Goal: Information Seeking & Learning: Learn about a topic

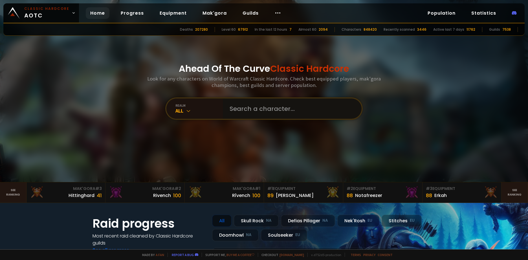
click at [273, 105] on input "text" at bounding box center [290, 109] width 129 height 20
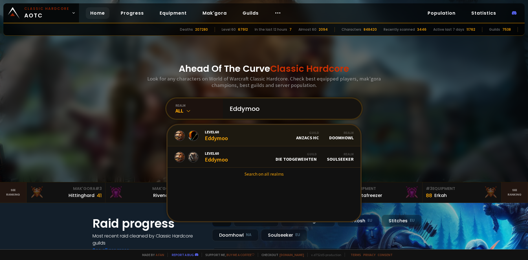
type input "Eddymoo"
click at [217, 138] on div "Level 60 Eddymoo" at bounding box center [216, 136] width 23 height 12
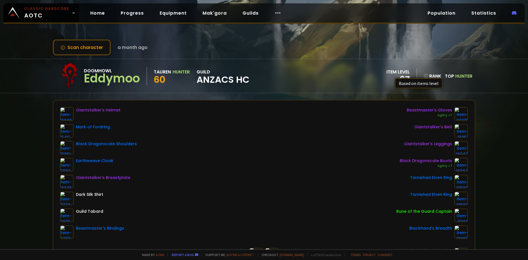
click at [423, 76] on icon at bounding box center [425, 76] width 5 height 5
click at [425, 71] on div "rank" at bounding box center [429, 71] width 23 height 7
click at [425, 76] on link "5568" at bounding box center [429, 80] width 23 height 8
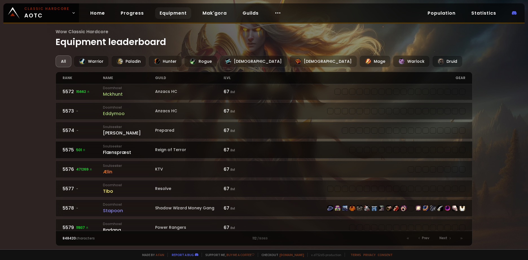
scroll to position [402, 0]
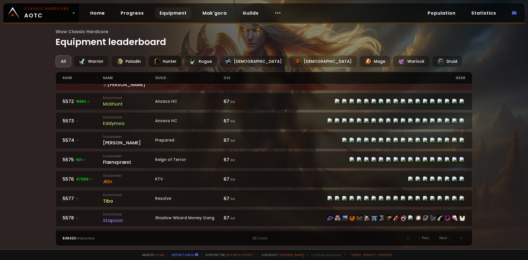
click at [168, 63] on div "Hunter" at bounding box center [165, 62] width 34 height 12
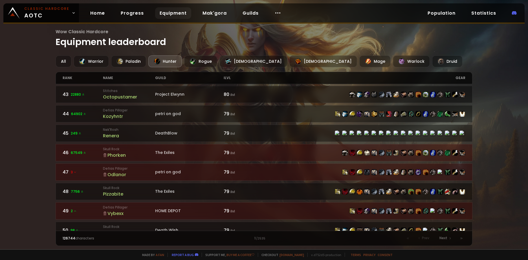
scroll to position [828, 0]
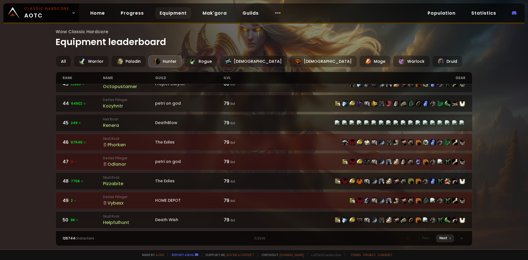
click at [447, 238] on div "Next" at bounding box center [445, 239] width 18 height 8
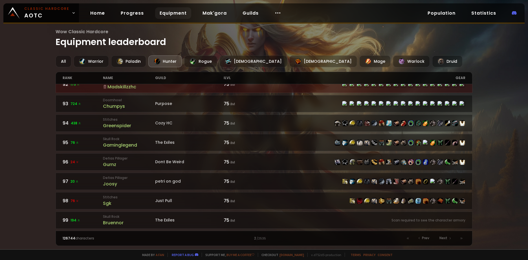
scroll to position [828, 0]
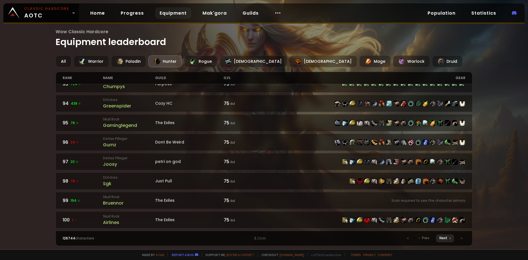
click at [444, 237] on span "Next" at bounding box center [443, 238] width 8 height 5
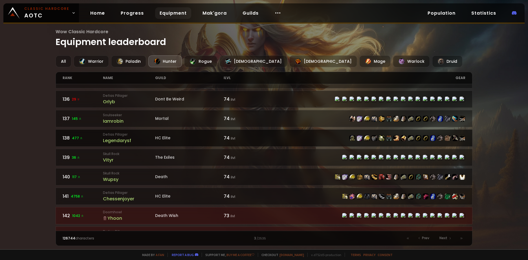
scroll to position [828, 0]
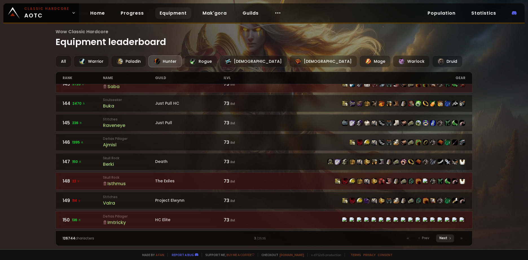
click at [447, 237] on span "Next" at bounding box center [443, 238] width 8 height 5
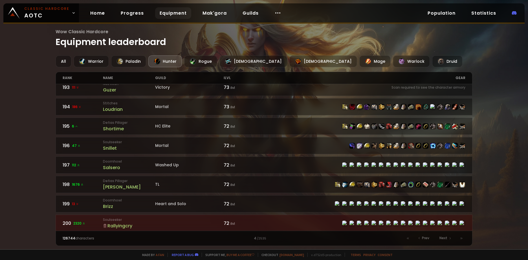
scroll to position [828, 0]
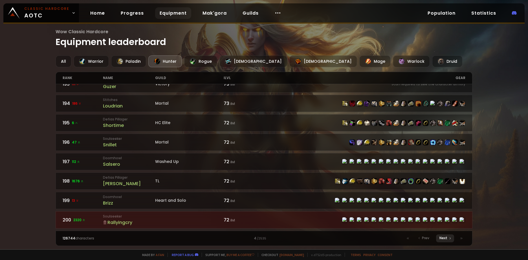
click at [444, 235] on div "Next" at bounding box center [445, 239] width 18 height 8
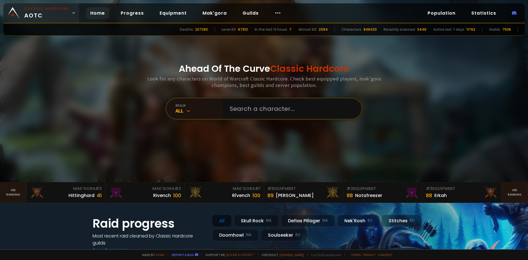
click at [67, 60] on div at bounding box center [264, 91] width 528 height 182
click at [251, 113] on input "text" at bounding box center [290, 109] width 129 height 20
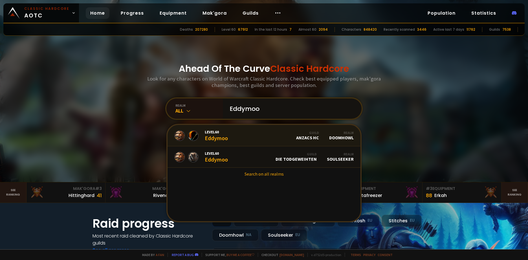
type input "Eddymoo"
click at [213, 140] on div "Level 60 Eddymoo" at bounding box center [216, 136] width 23 height 12
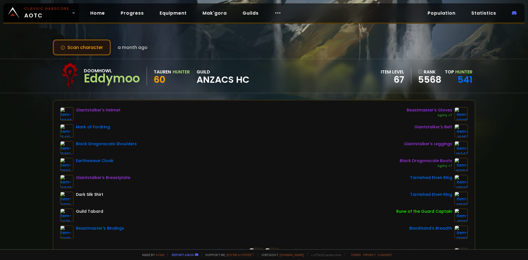
click at [92, 49] on button "Scan character" at bounding box center [82, 47] width 58 height 16
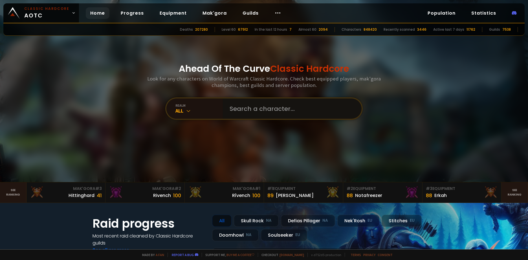
click at [275, 115] on input "text" at bounding box center [290, 109] width 129 height 20
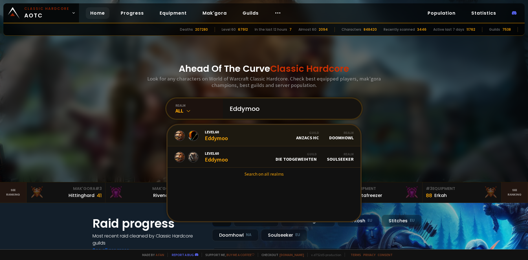
type input "Eddymoo"
click at [312, 139] on div "Guild Anzacs HC" at bounding box center [307, 136] width 23 height 10
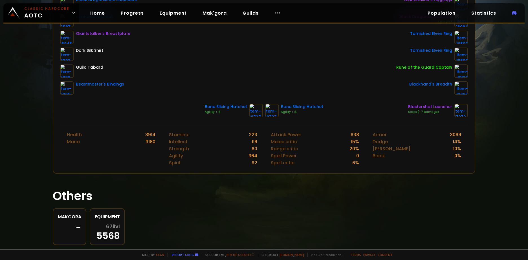
scroll to position [158, 0]
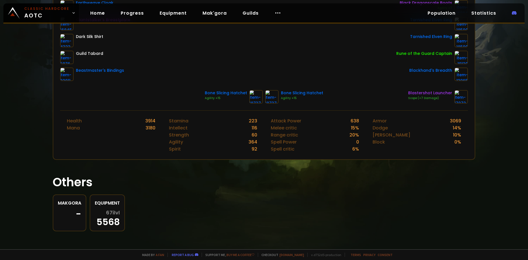
click at [104, 210] on div "67 ilvl 5568" at bounding box center [107, 218] width 25 height 16
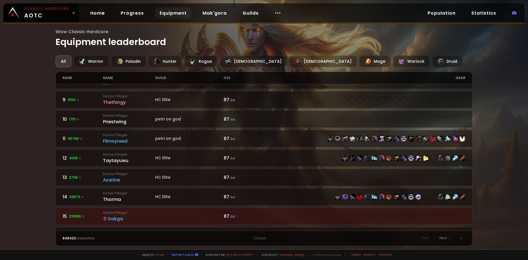
scroll to position [28, 0]
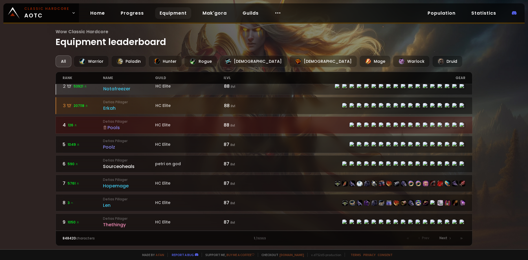
click at [64, 61] on div "All" at bounding box center [64, 62] width 16 height 12
click at [164, 61] on div "Hunter" at bounding box center [165, 62] width 34 height 12
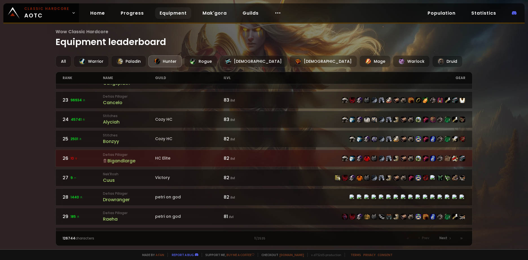
scroll to position [620, 0]
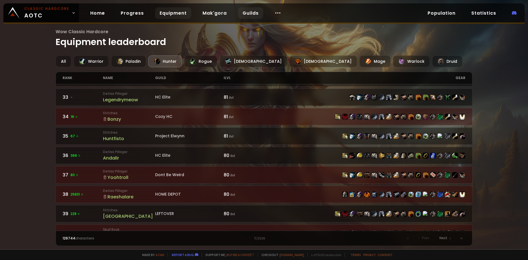
click at [246, 15] on link "Guilds" at bounding box center [250, 13] width 25 height 12
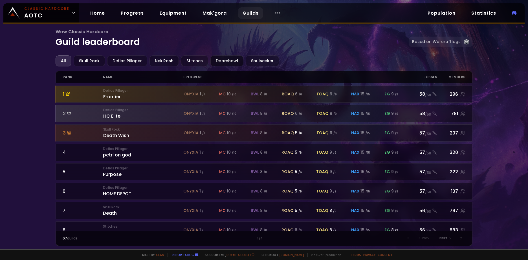
click at [233, 58] on div "Doomhowl" at bounding box center [226, 61] width 33 height 11
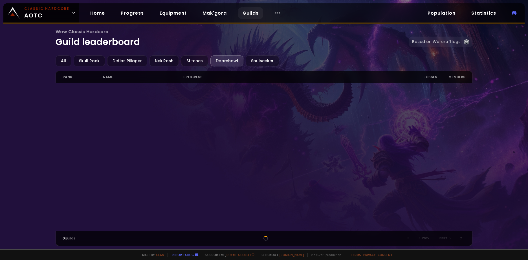
drag, startPoint x: 0, startPoint y: 115, endPoint x: 18, endPoint y: 111, distance: 18.3
click at [0, 115] on html "Classic Hardcore AOTC Home Progress Equipment Mak'gora Guilds Population Statis…" at bounding box center [264, 130] width 528 height 260
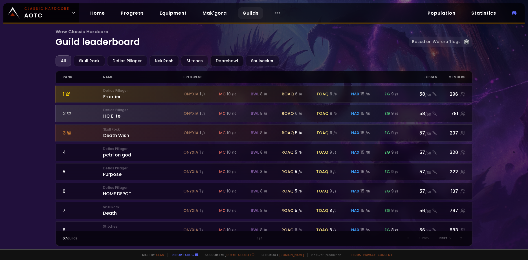
click at [233, 60] on div "Doomhowl" at bounding box center [226, 61] width 33 height 11
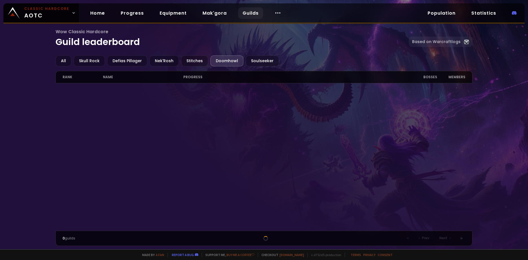
click at [256, 14] on link "Guilds" at bounding box center [250, 13] width 25 height 12
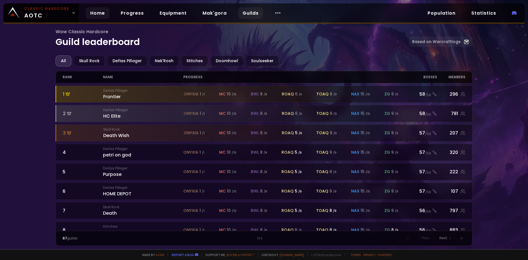
click at [105, 14] on link "Home" at bounding box center [98, 13] width 24 height 12
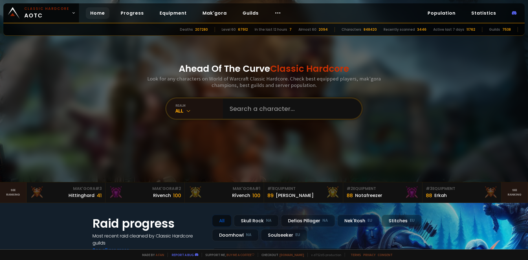
click at [104, 16] on link "Home" at bounding box center [98, 13] width 24 height 12
click at [241, 111] on input "text" at bounding box center [290, 109] width 129 height 20
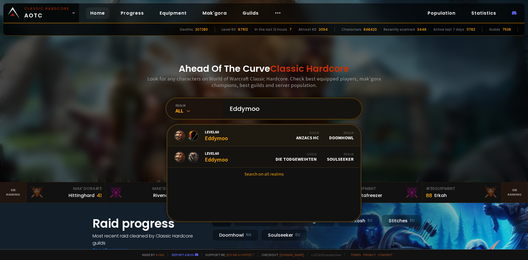
type input "Eddymoo"
click at [221, 140] on div "Level 60 Eddymoo" at bounding box center [216, 136] width 23 height 12
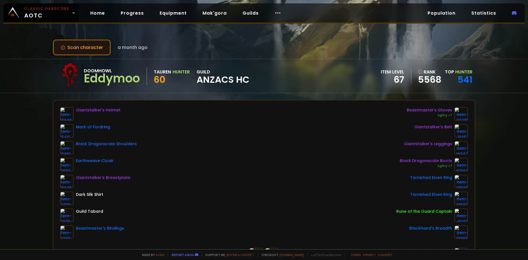
click at [84, 44] on button "Scan character" at bounding box center [82, 47] width 58 height 16
click at [465, 78] on link "541" at bounding box center [464, 79] width 15 height 13
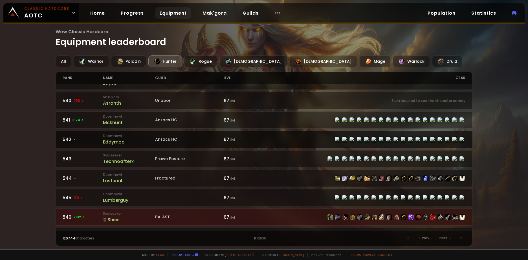
scroll to position [743, 0]
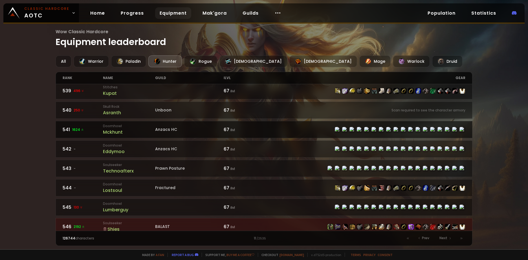
click at [120, 129] on div "Mckhunt" at bounding box center [129, 132] width 52 height 7
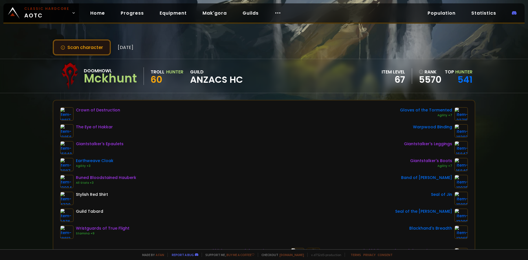
click at [88, 48] on button "Scan character" at bounding box center [82, 47] width 58 height 16
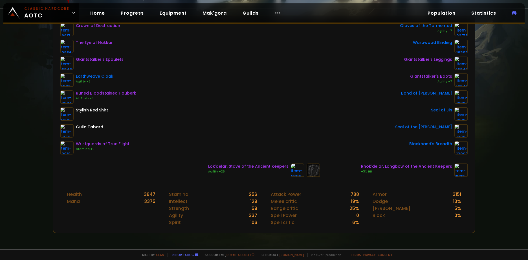
scroll to position [56, 0]
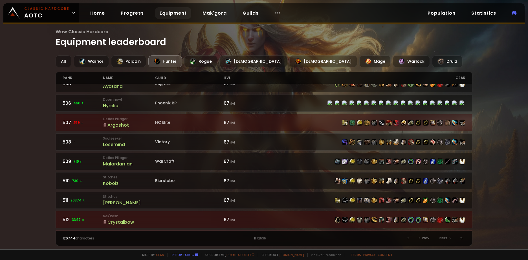
scroll to position [141, 0]
